Goal: Register for event/course

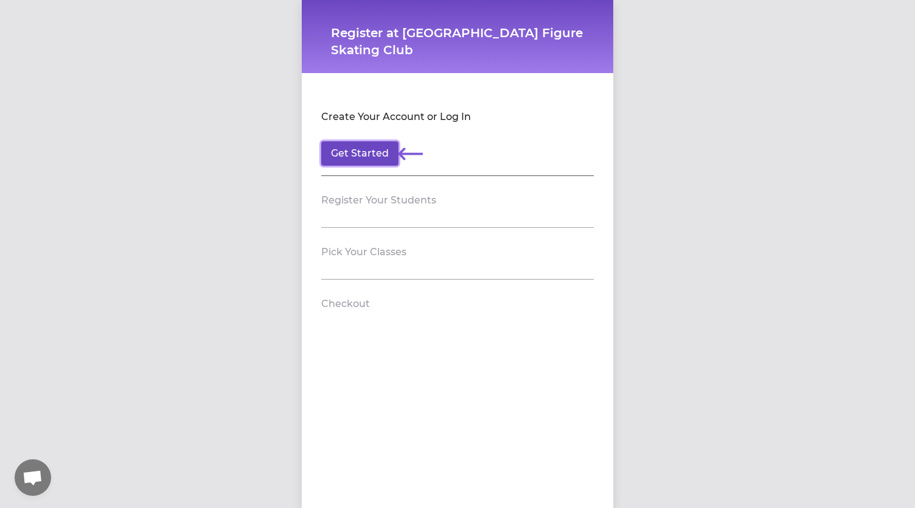
click at [370, 153] on button "Get Started" at bounding box center [359, 153] width 77 height 24
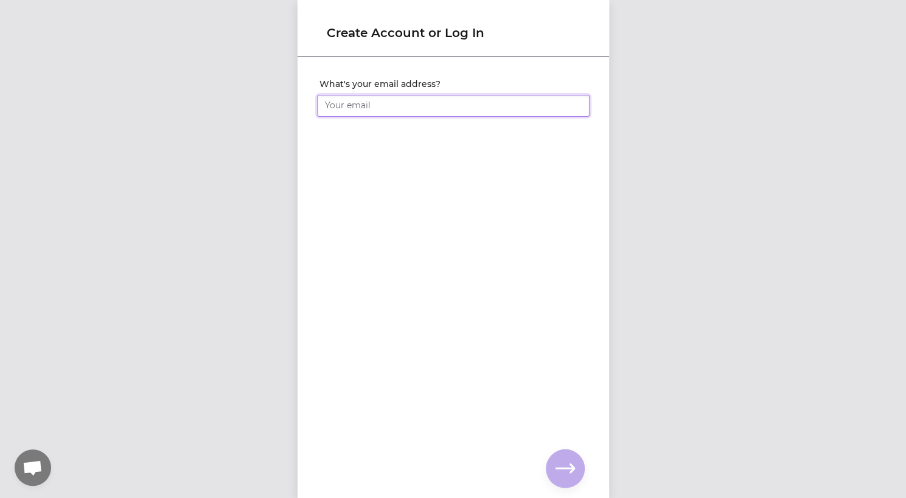
click at [387, 110] on input "What's your email address?" at bounding box center [453, 106] width 273 height 22
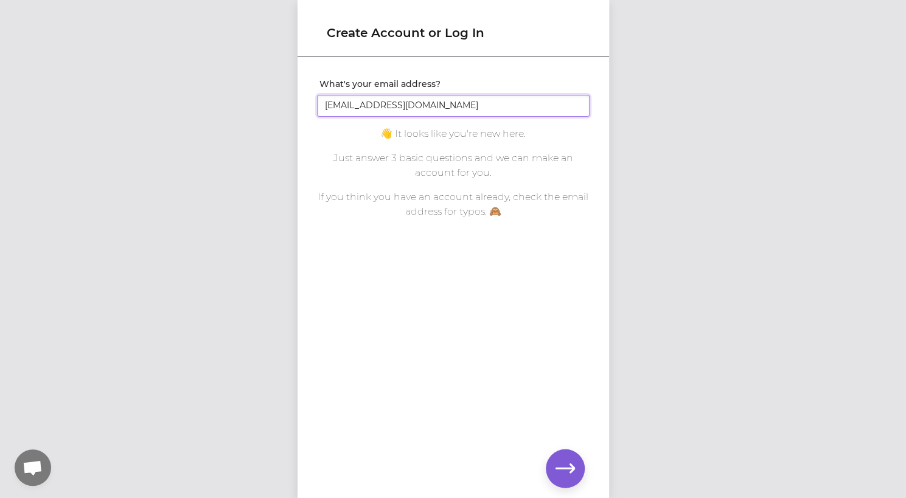
type input "[EMAIL_ADDRESS][DOMAIN_NAME]"
click at [564, 476] on icon "button" at bounding box center [565, 468] width 19 height 19
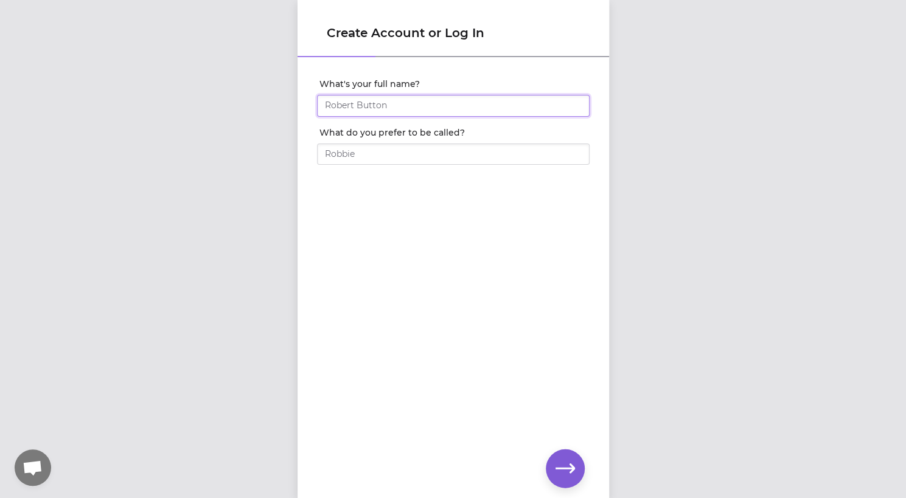
click at [448, 110] on input "What's your full name?" at bounding box center [453, 106] width 273 height 22
type input "[PERSON_NAME]"
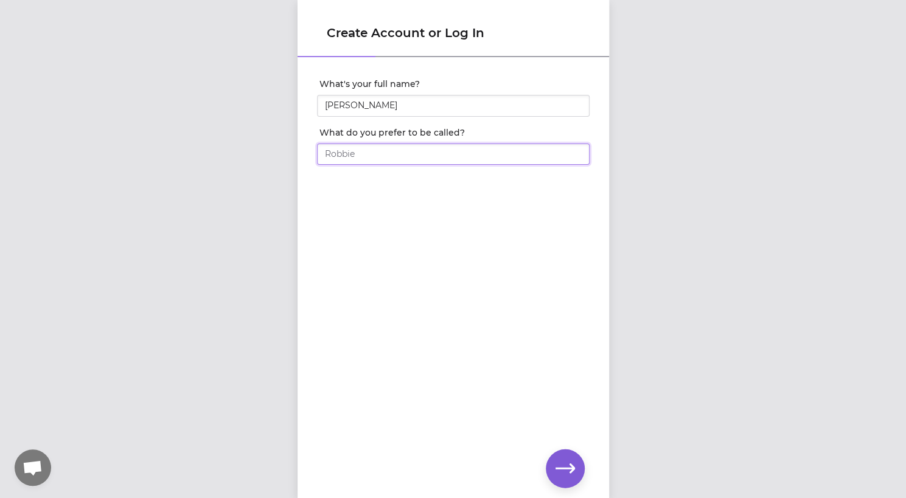
click at [442, 150] on input "What do you prefer to be called?" at bounding box center [453, 155] width 273 height 22
type input "[PERSON_NAME]"
click at [581, 460] on button "button" at bounding box center [565, 469] width 39 height 39
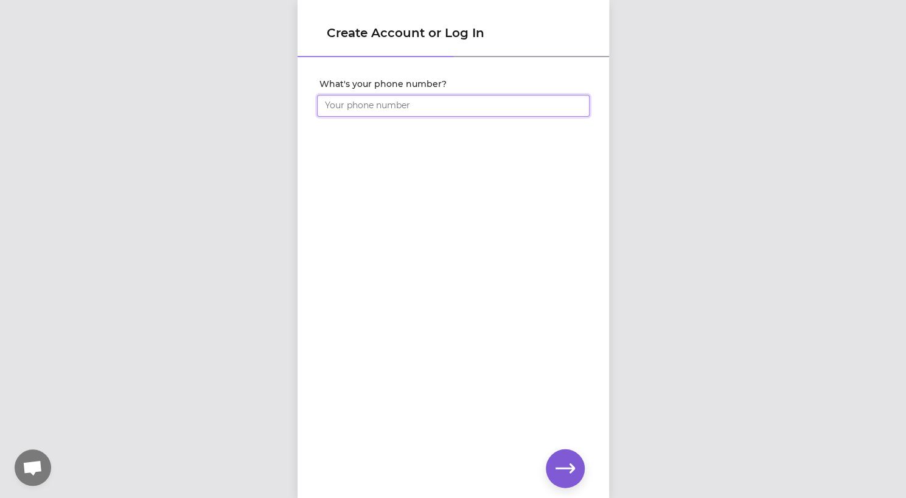
click at [431, 110] on input "What's your phone number?" at bounding box center [453, 106] width 273 height 22
type input "[PHONE_NUMBER]"
click at [558, 472] on icon "button" at bounding box center [565, 468] width 19 height 19
click at [0, 498] on com-1password-button at bounding box center [0, 498] width 0 height 0
click at [567, 477] on icon "button" at bounding box center [565, 468] width 19 height 19
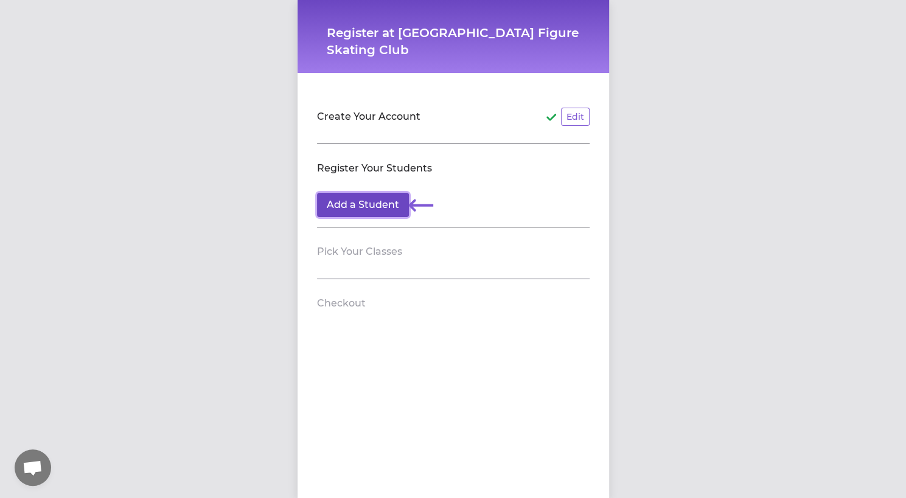
click at [388, 208] on button "Add a Student" at bounding box center [363, 205] width 92 height 24
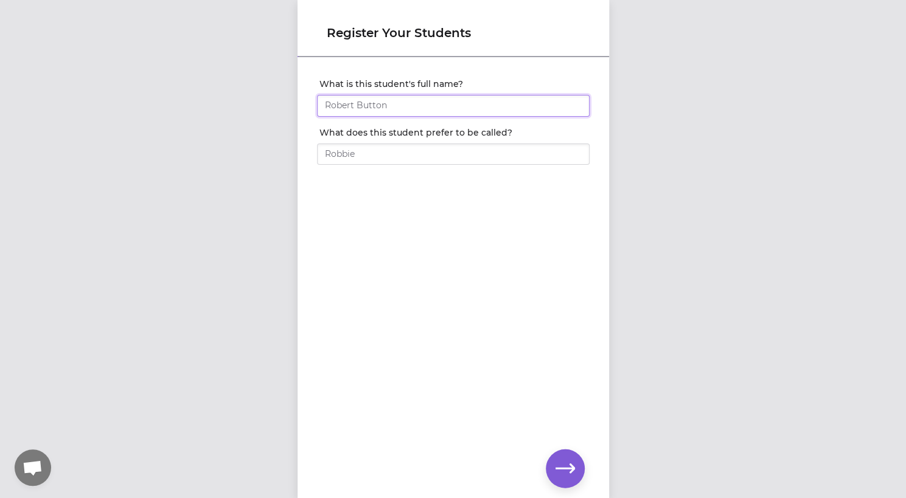
click at [436, 110] on input "What is this student's full name?" at bounding box center [453, 106] width 273 height 22
type input "[PERSON_NAME]"
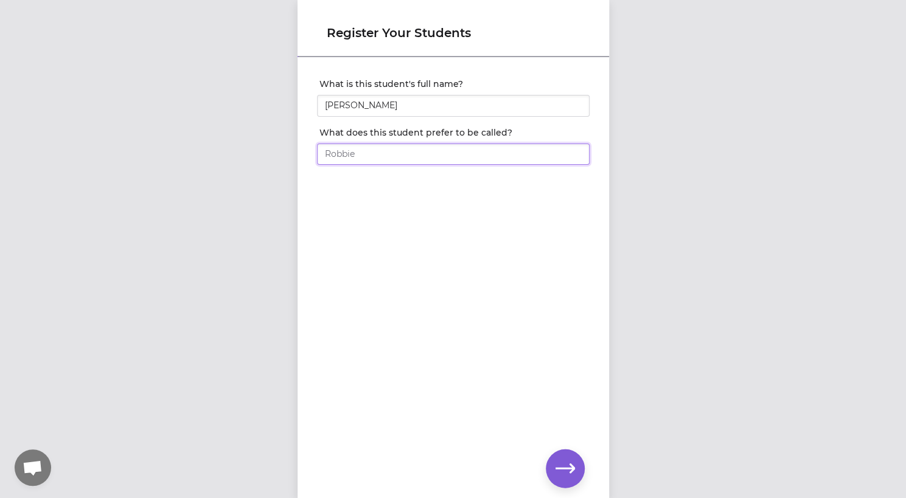
click at [536, 158] on input "What does this student prefer to be called?" at bounding box center [453, 155] width 273 height 22
type input "[PERSON_NAME]"
click at [584, 330] on div "What is this student's full name? [PERSON_NAME] What does this student prefer t…" at bounding box center [454, 257] width 312 height 399
click at [568, 462] on icon "button" at bounding box center [565, 468] width 19 height 19
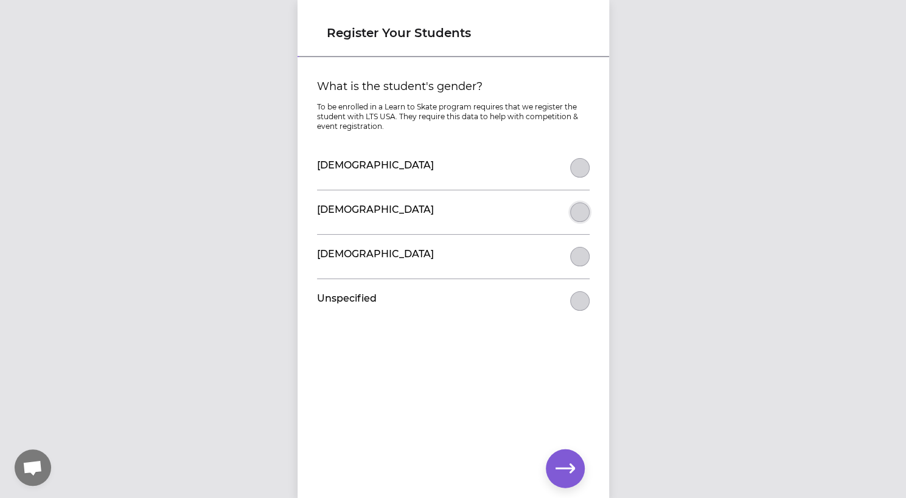
click at [579, 206] on button "What is the student's gender?" at bounding box center [579, 212] width 19 height 19
click at [567, 473] on icon "button" at bounding box center [565, 468] width 19 height 19
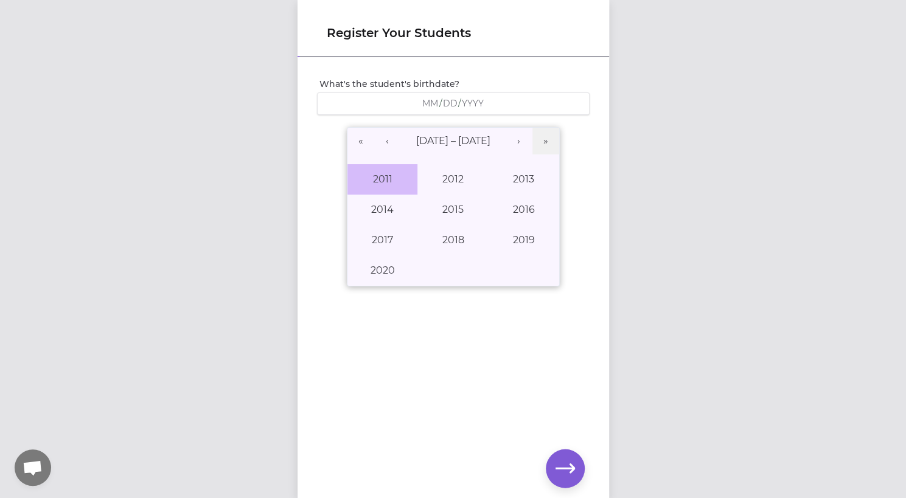
click at [385, 173] on button "2011" at bounding box center [383, 179] width 71 height 30
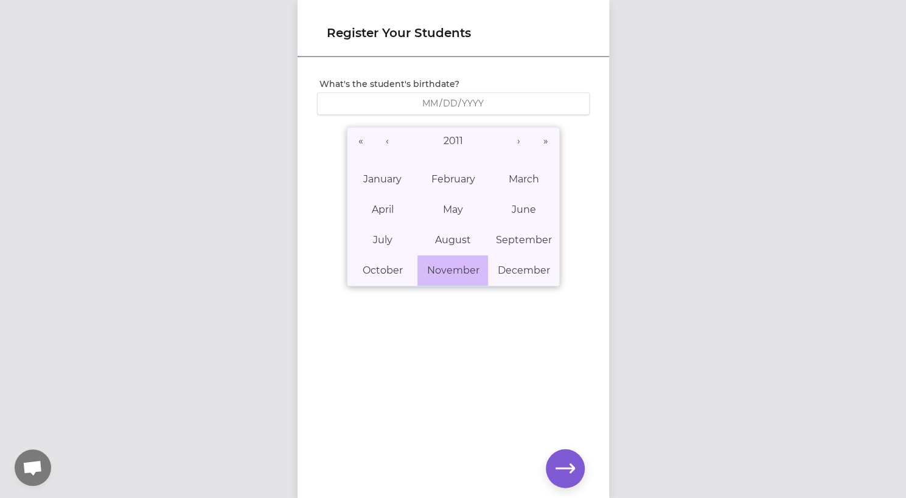
click at [443, 260] on button "November" at bounding box center [452, 271] width 71 height 30
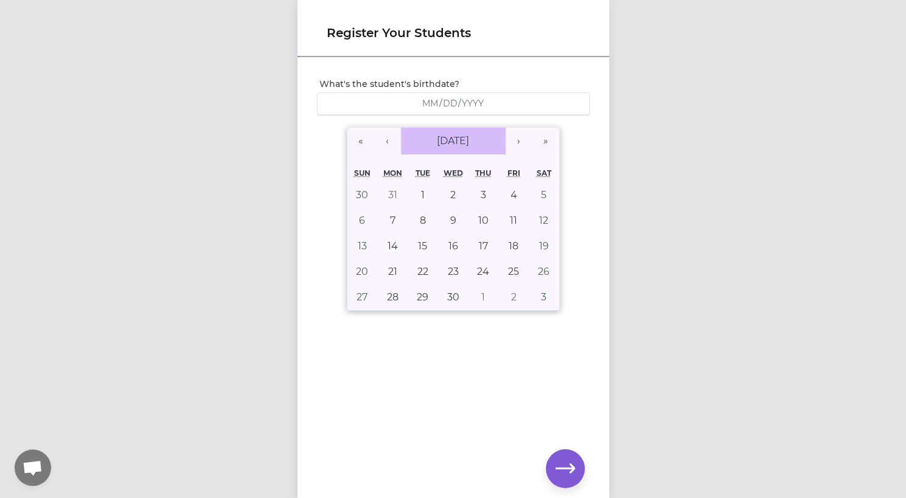
click at [443, 141] on span "[DATE]" at bounding box center [453, 141] width 32 height 12
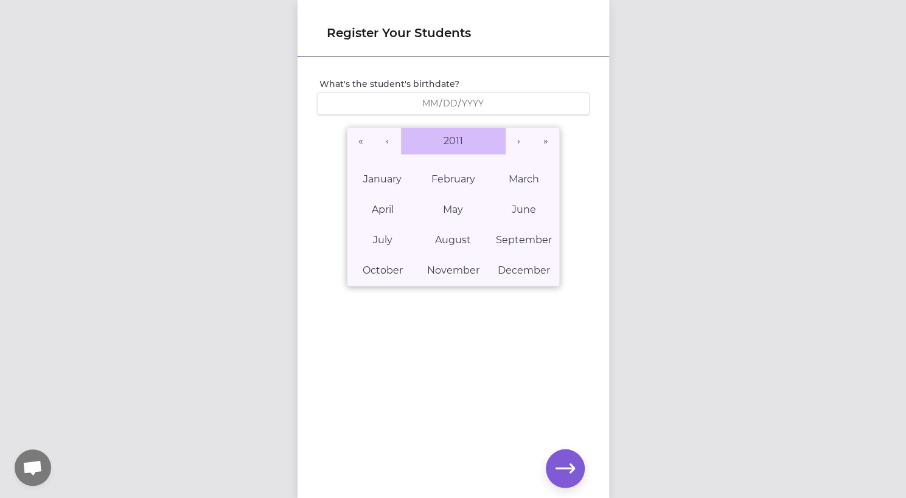
click at [449, 141] on span "2011" at bounding box center [453, 141] width 19 height 12
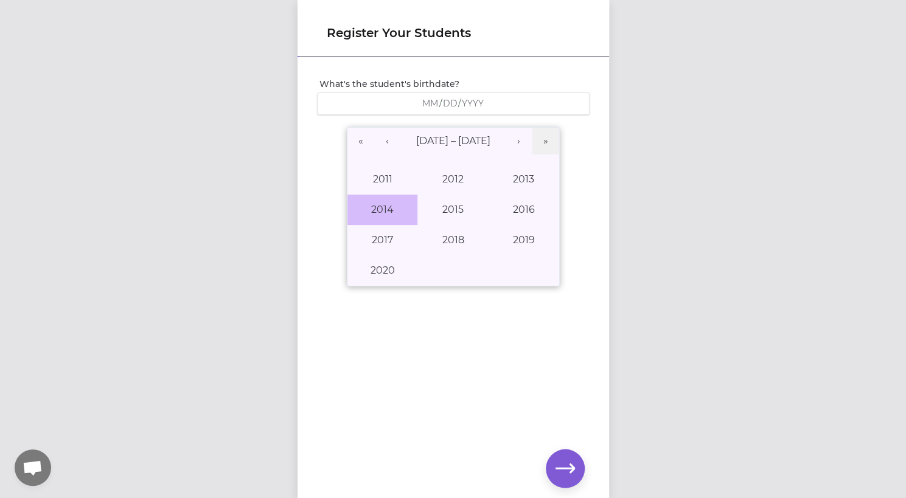
click at [380, 219] on button "2014" at bounding box center [383, 210] width 71 height 30
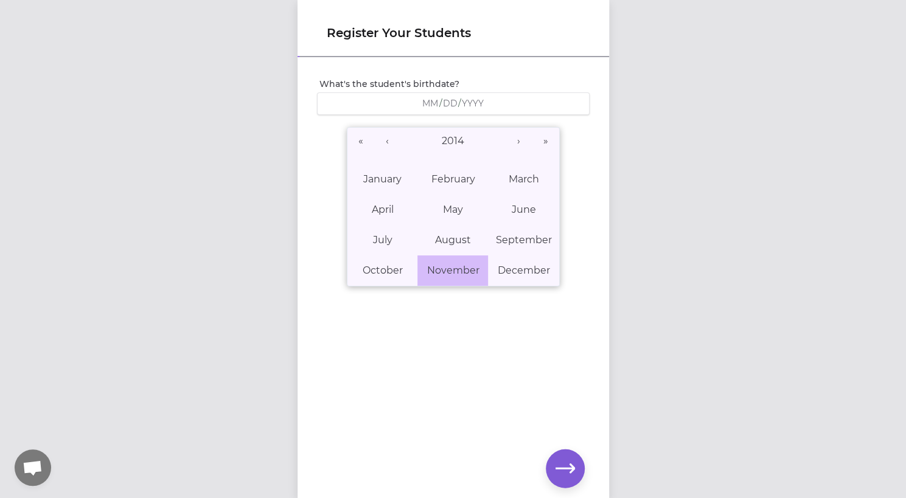
click at [458, 262] on button "November" at bounding box center [452, 271] width 71 height 30
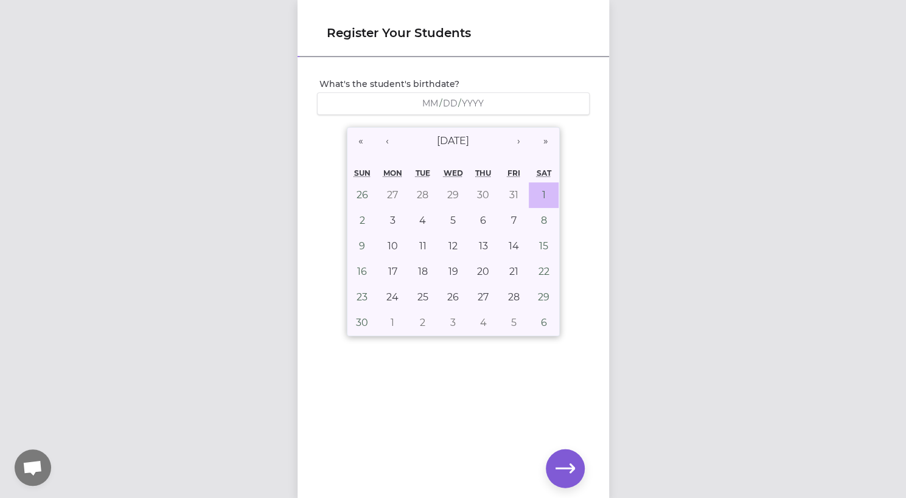
click at [536, 195] on button "1" at bounding box center [544, 196] width 30 height 26
type input "[DATE]"
type input "11"
type input "1"
type input "2014"
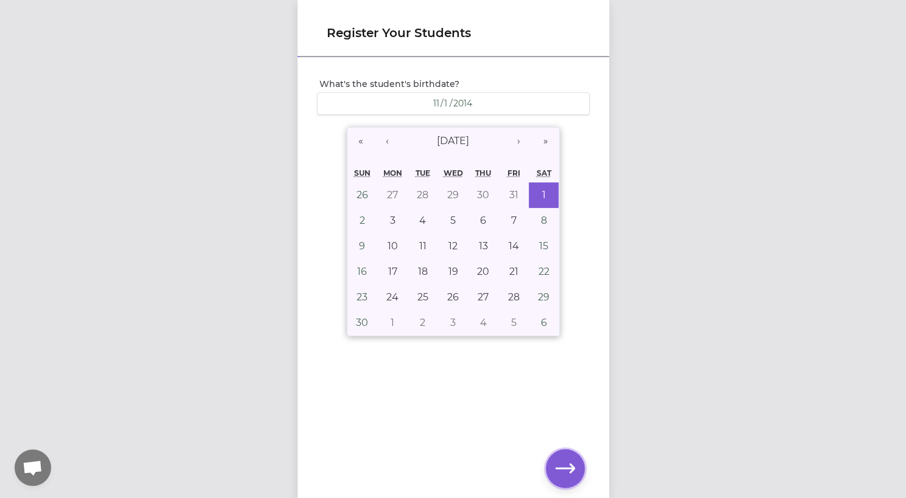
click at [559, 474] on icon "button" at bounding box center [565, 468] width 19 height 19
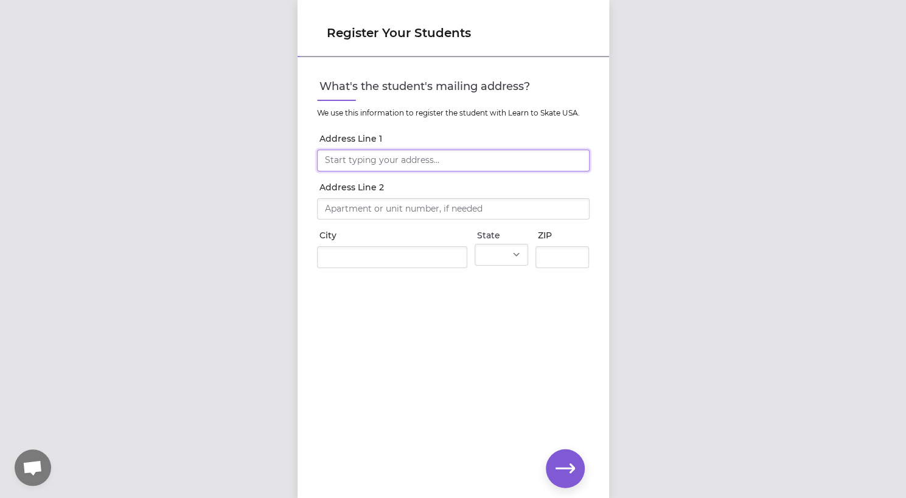
click at [470, 156] on input "Address Line 1" at bounding box center [453, 161] width 273 height 22
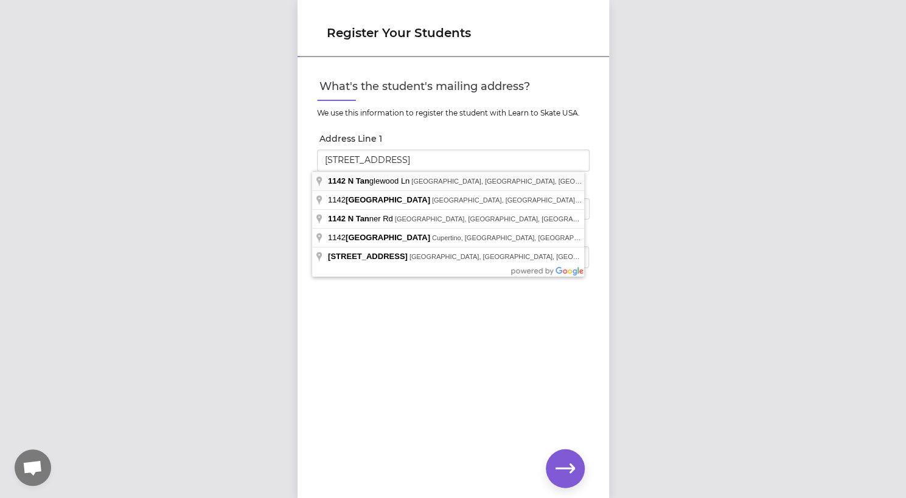
type input "[STREET_ADDRESS]"
type input "[GEOGRAPHIC_DATA]"
select select "WA"
type input "99019"
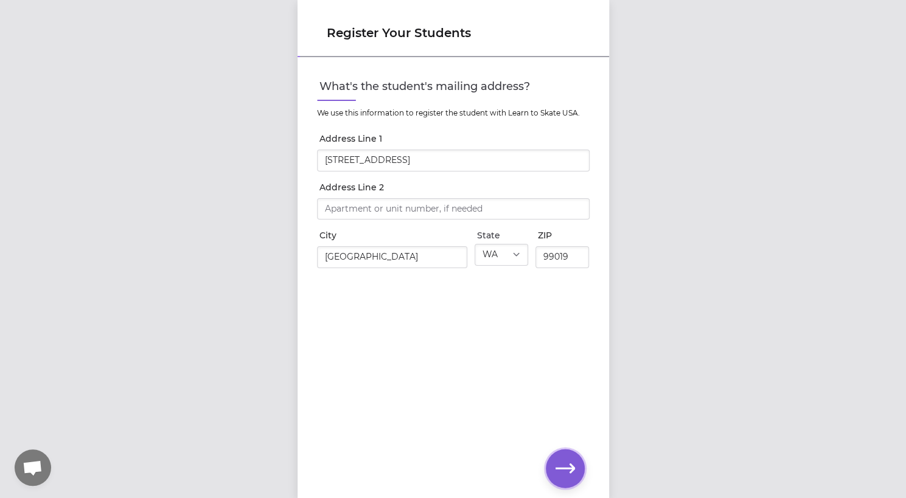
click at [568, 475] on icon "button" at bounding box center [565, 468] width 19 height 19
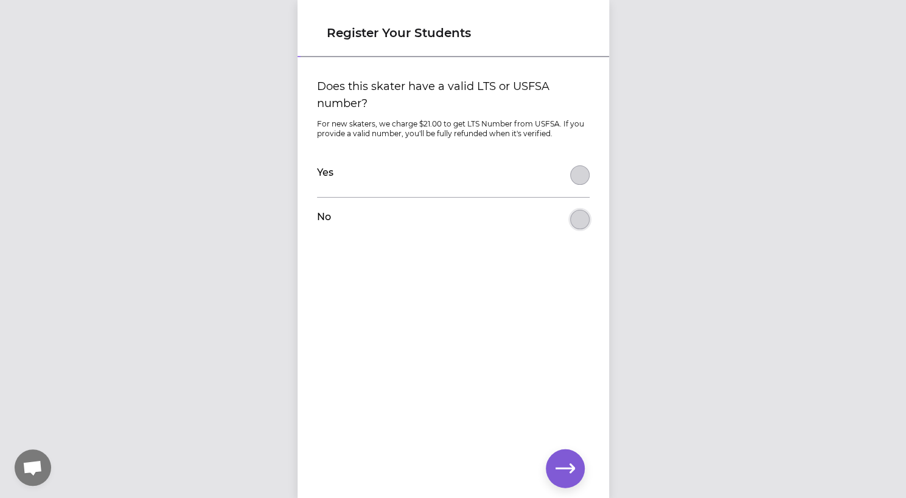
click at [578, 217] on button "Does this skater have a valid LTS or USFSA number?" at bounding box center [579, 219] width 19 height 19
click at [570, 464] on icon "button" at bounding box center [565, 468] width 19 height 9
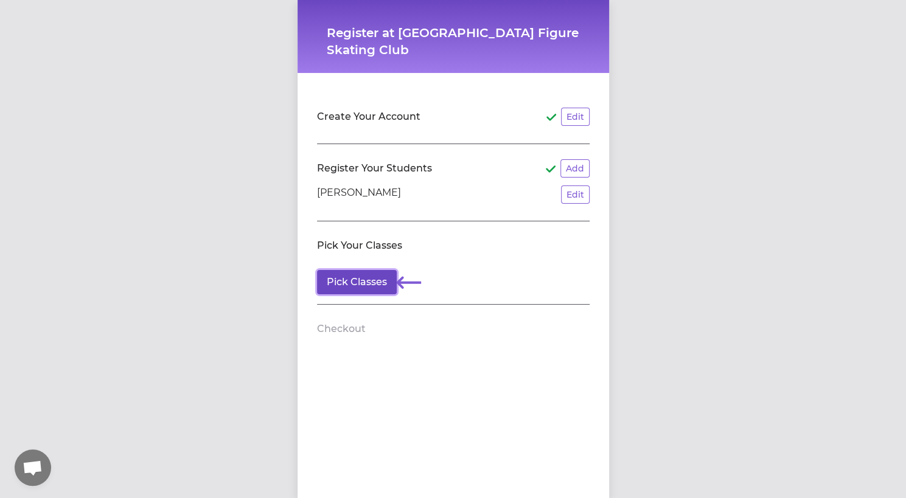
click at [372, 284] on button "Pick Classes" at bounding box center [357, 282] width 80 height 24
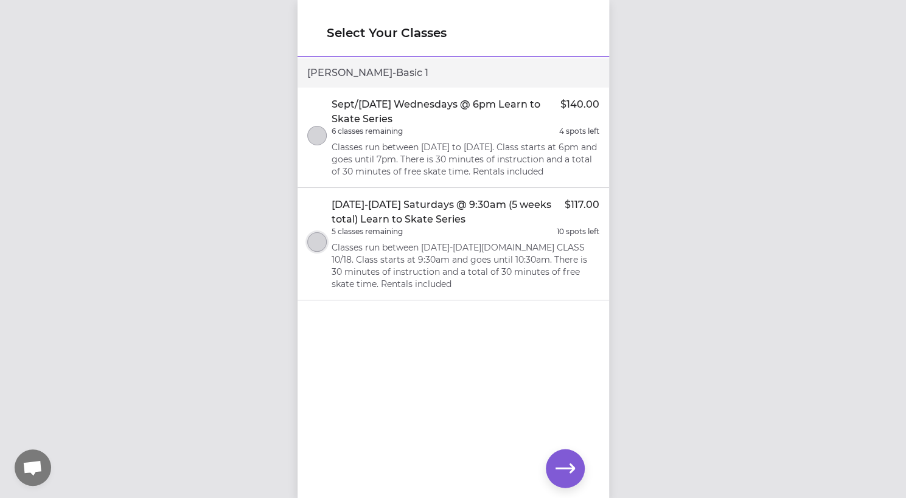
click at [317, 252] on button "select class" at bounding box center [316, 241] width 19 height 19
click at [566, 472] on icon "button" at bounding box center [565, 468] width 19 height 19
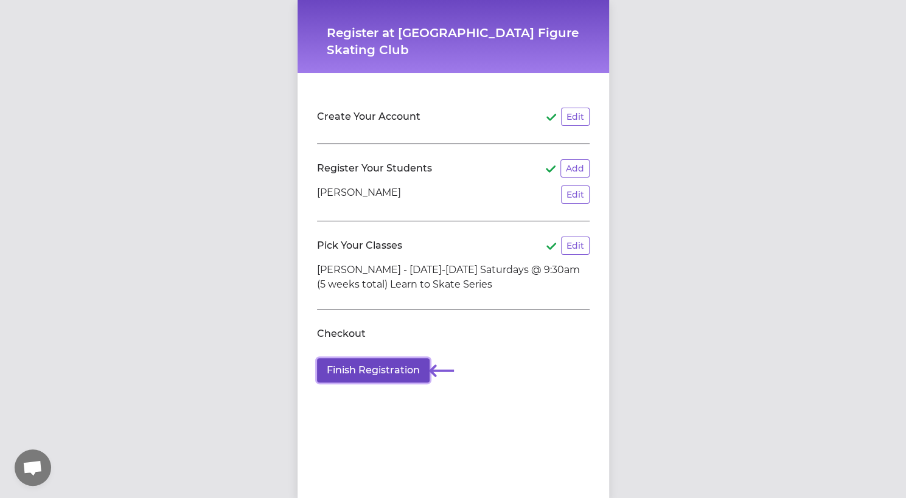
click at [393, 371] on button "Finish Registration" at bounding box center [373, 370] width 113 height 24
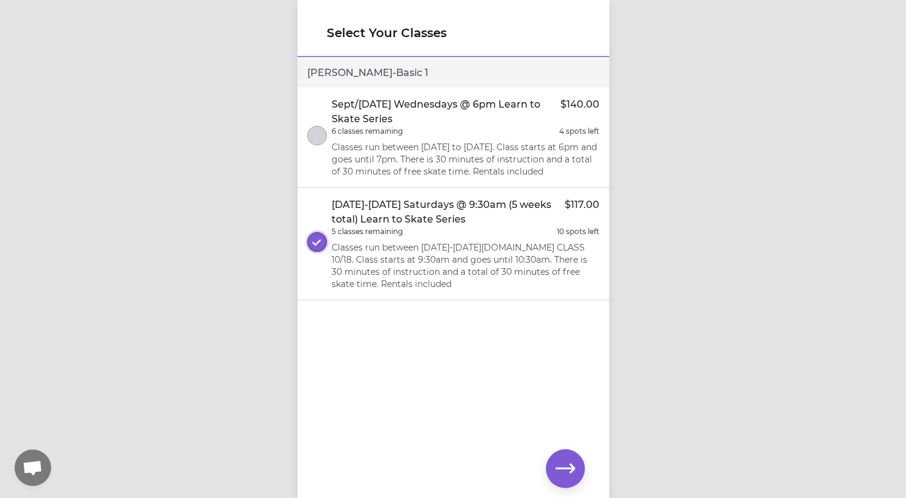
click at [321, 252] on button "select class" at bounding box center [316, 241] width 19 height 19
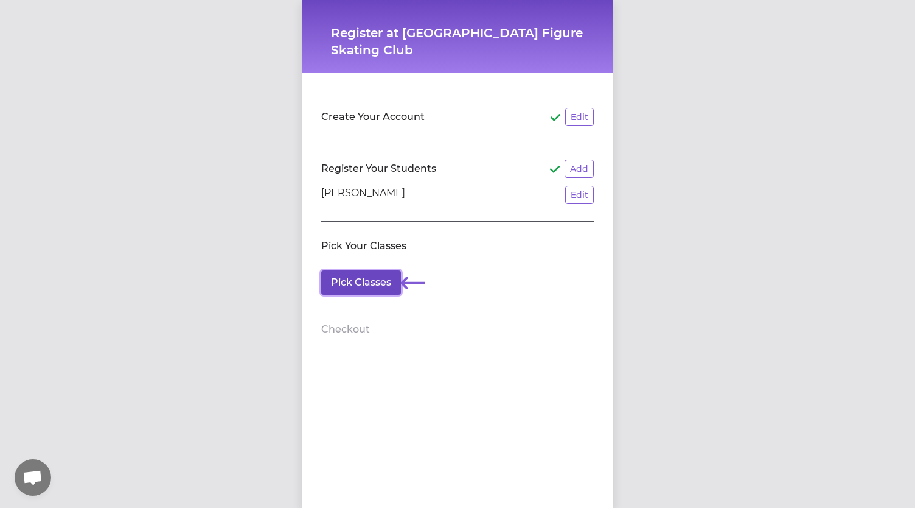
click at [378, 283] on button "Pick Classes" at bounding box center [361, 282] width 80 height 24
